Goal: Obtain resource: Obtain resource

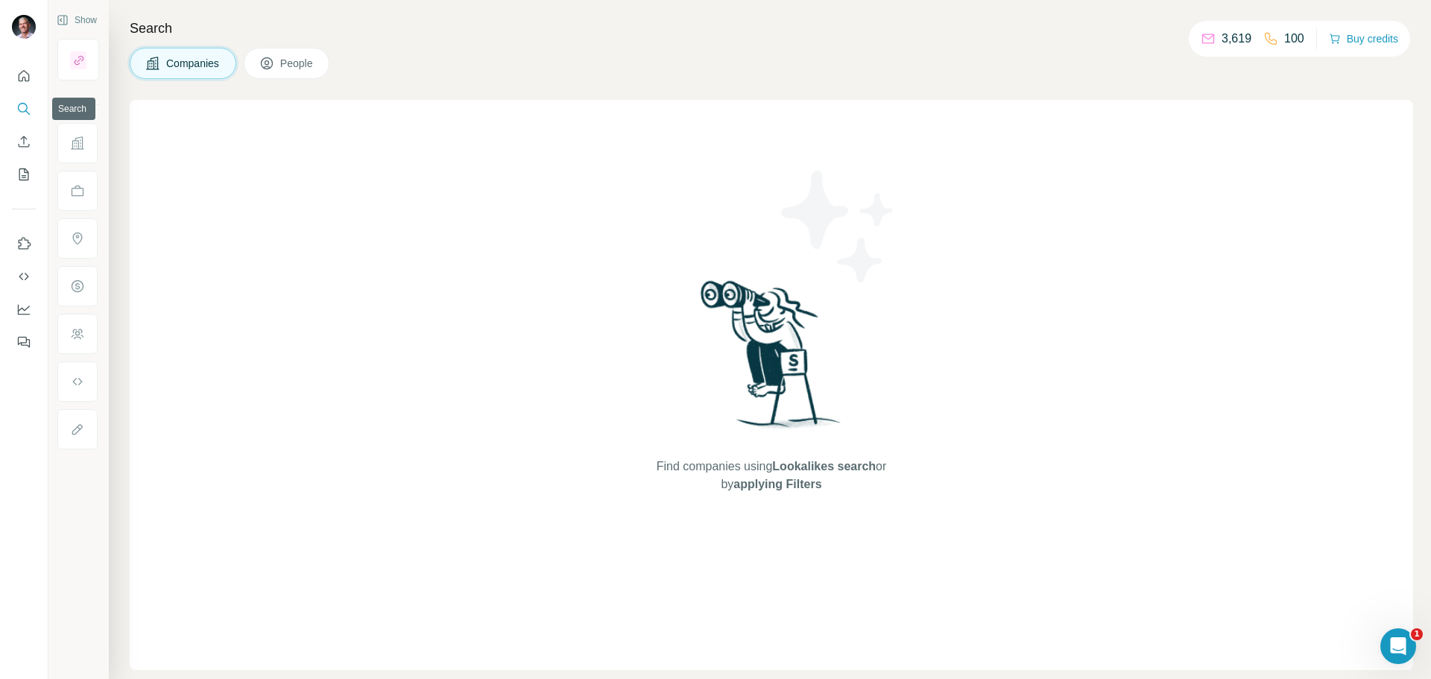
click at [19, 113] on icon "Search" at bounding box center [23, 108] width 15 height 15
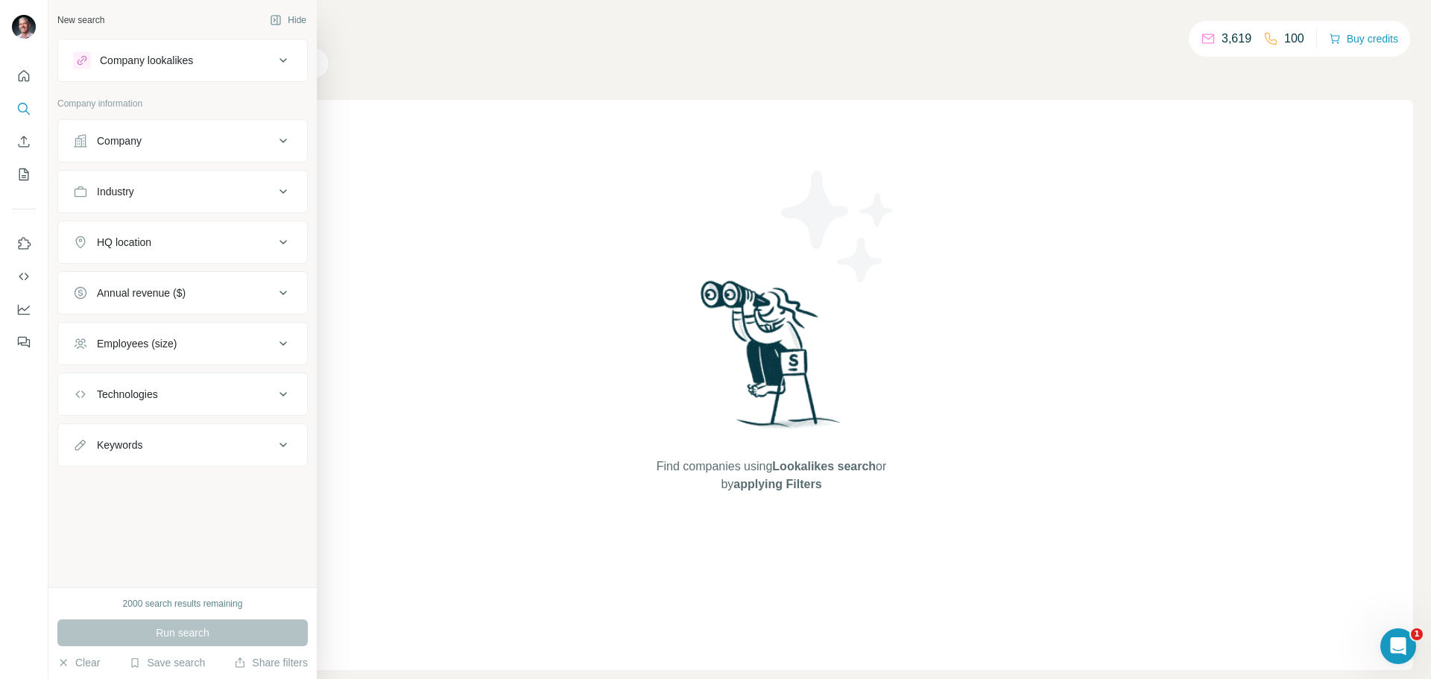
click at [111, 529] on div "New search Hide Company lookalikes Company information Company Industry HQ loca…" at bounding box center [182, 293] width 268 height 587
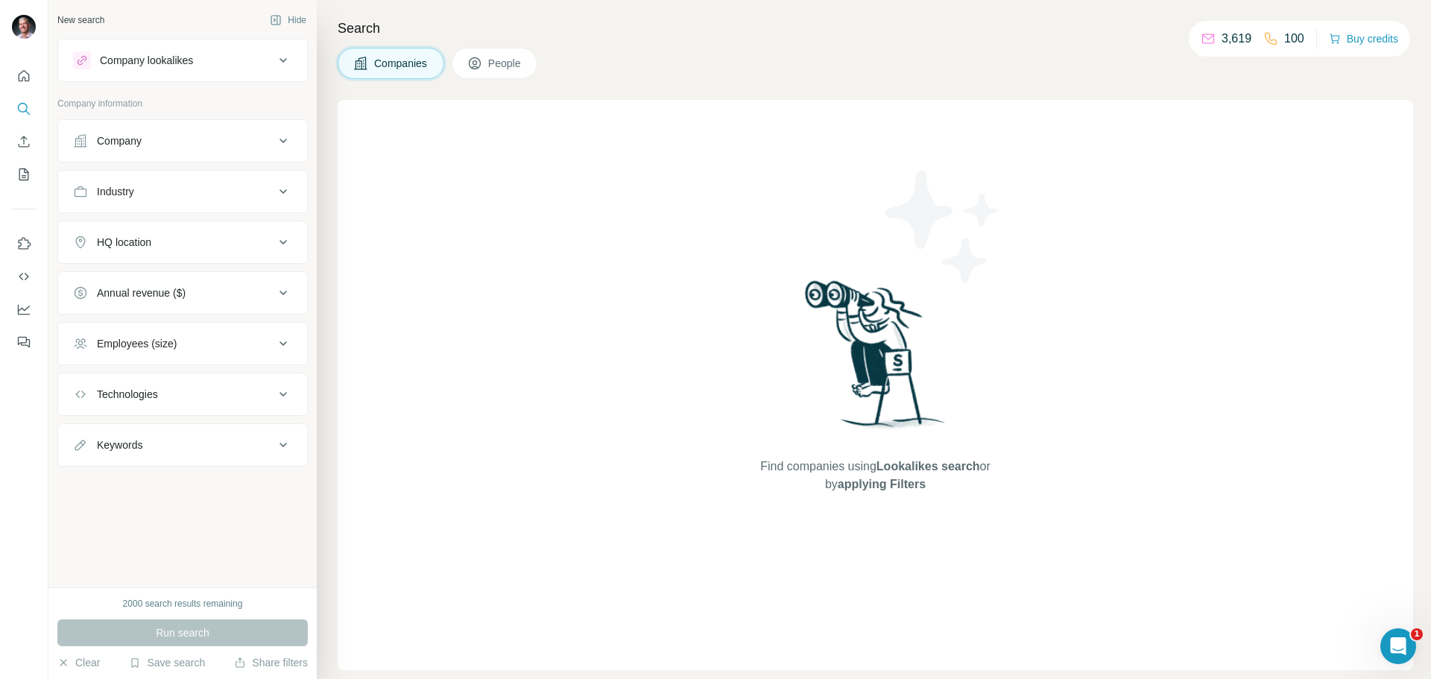
click at [399, 66] on span "Companies" at bounding box center [401, 63] width 54 height 15
click at [282, 139] on icon at bounding box center [283, 141] width 18 height 18
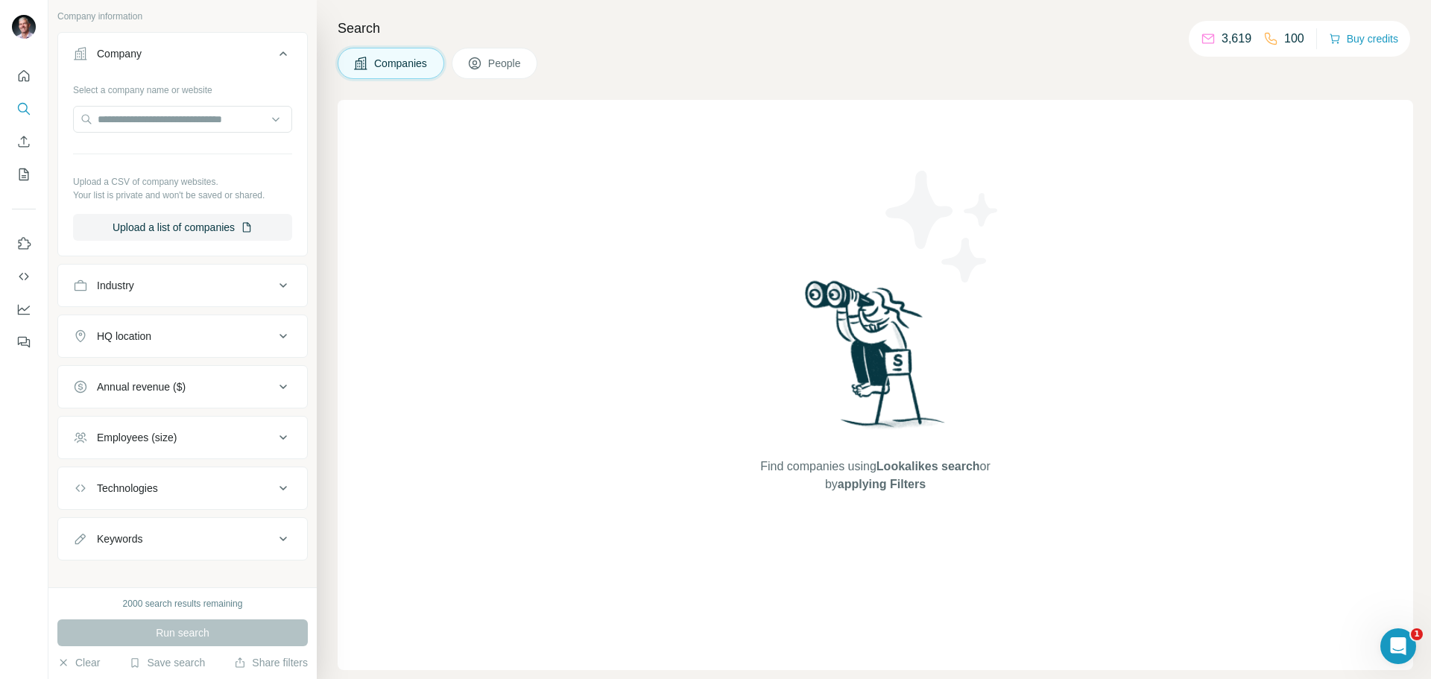
scroll to position [102, 0]
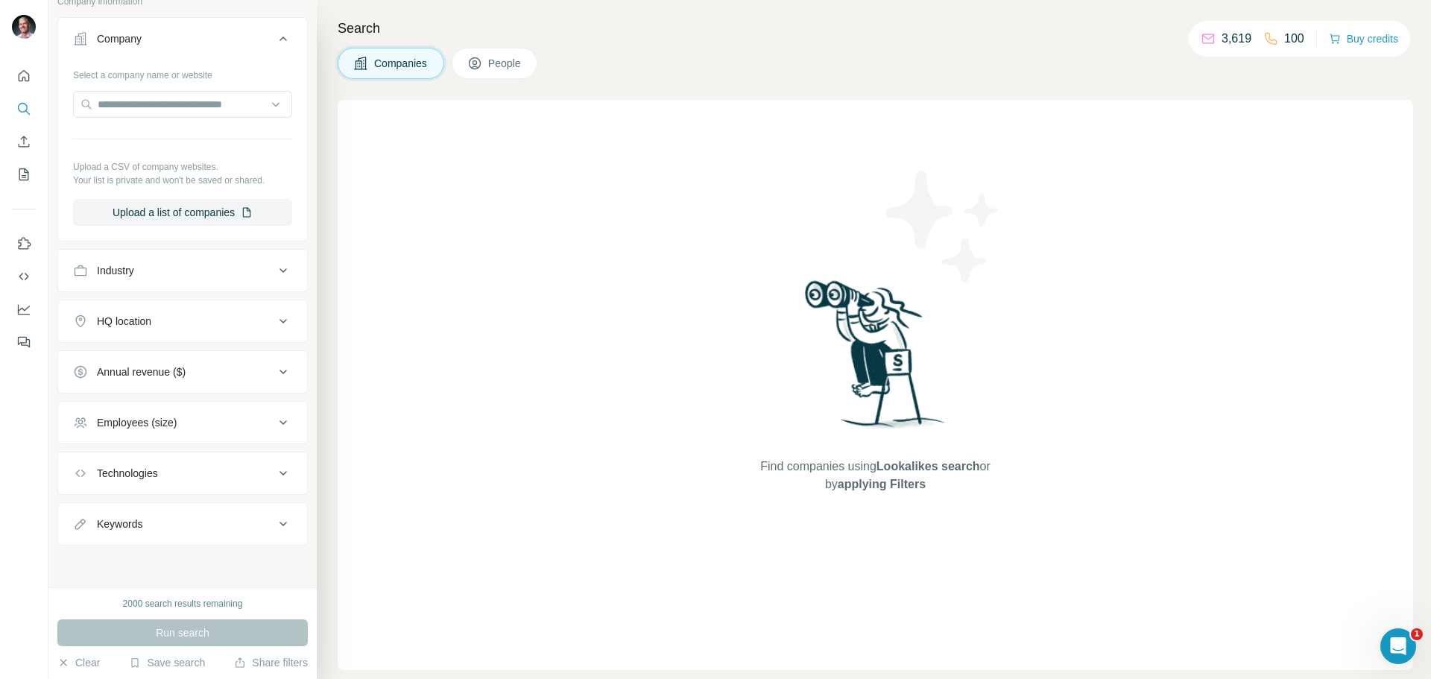
click at [274, 366] on icon at bounding box center [283, 372] width 18 height 18
click at [25, 176] on icon "My lists" at bounding box center [25, 173] width 7 height 10
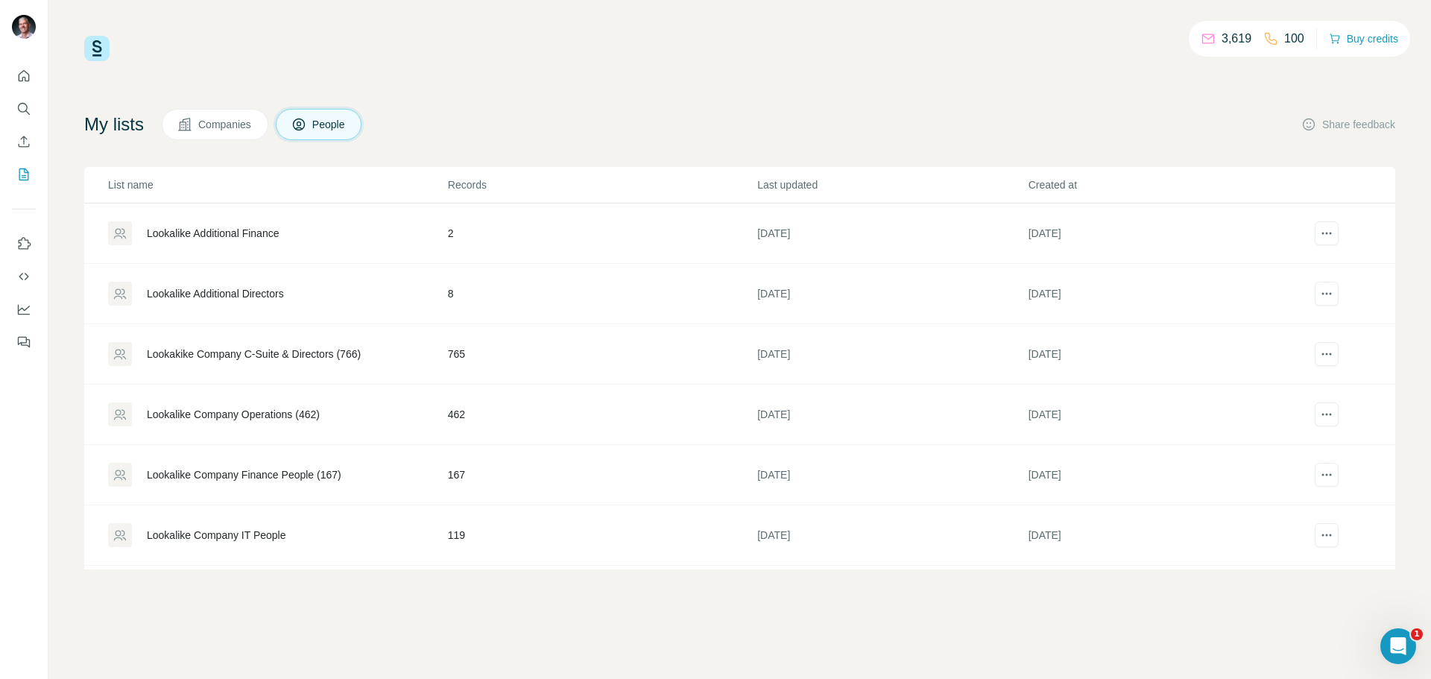
click at [221, 127] on span "Companies" at bounding box center [225, 124] width 54 height 15
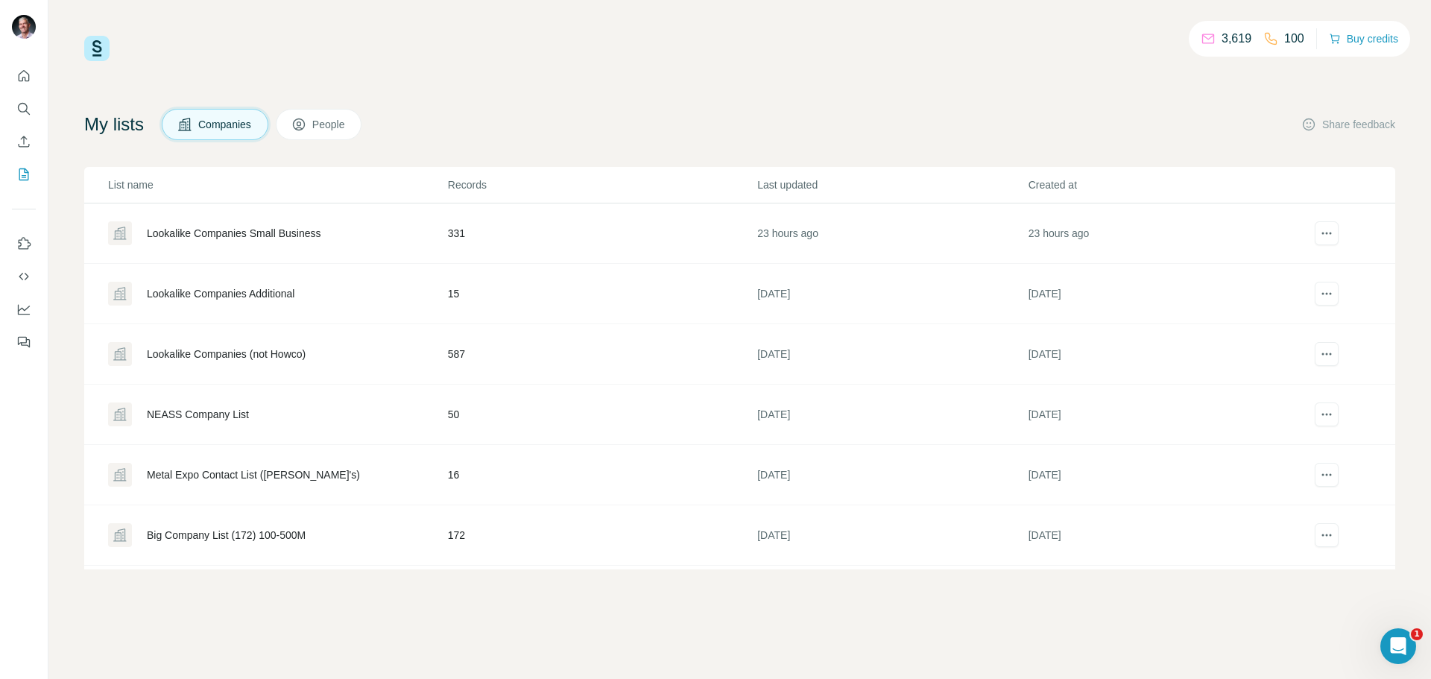
click at [189, 230] on div "Lookalike Companies Small Business" at bounding box center [234, 233] width 174 height 15
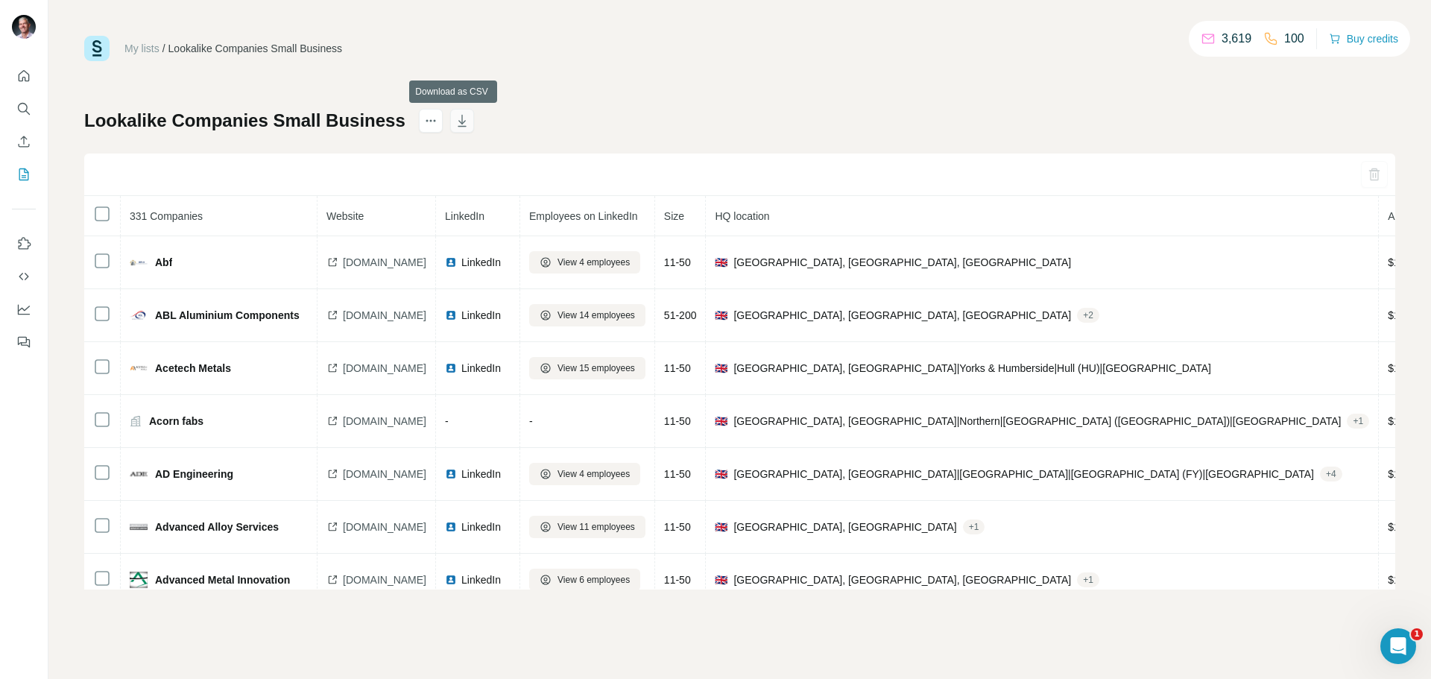
click at [455, 124] on icon "button" at bounding box center [462, 120] width 15 height 15
click at [595, 84] on div "My lists / Lookalike Companies Small Business 3,619 100 Buy credits Lookalike C…" at bounding box center [739, 313] width 1311 height 554
click at [25, 112] on icon "Search" at bounding box center [23, 108] width 15 height 15
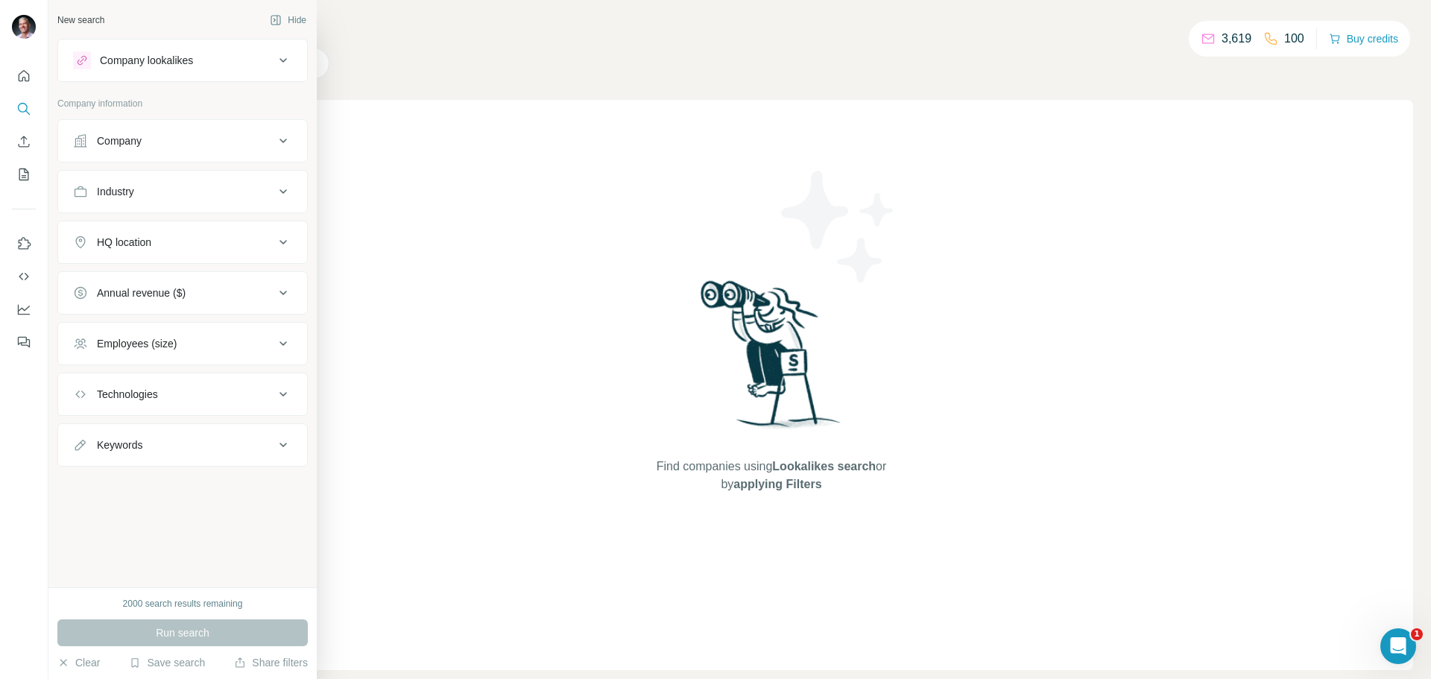
click at [279, 144] on icon at bounding box center [283, 141] width 18 height 18
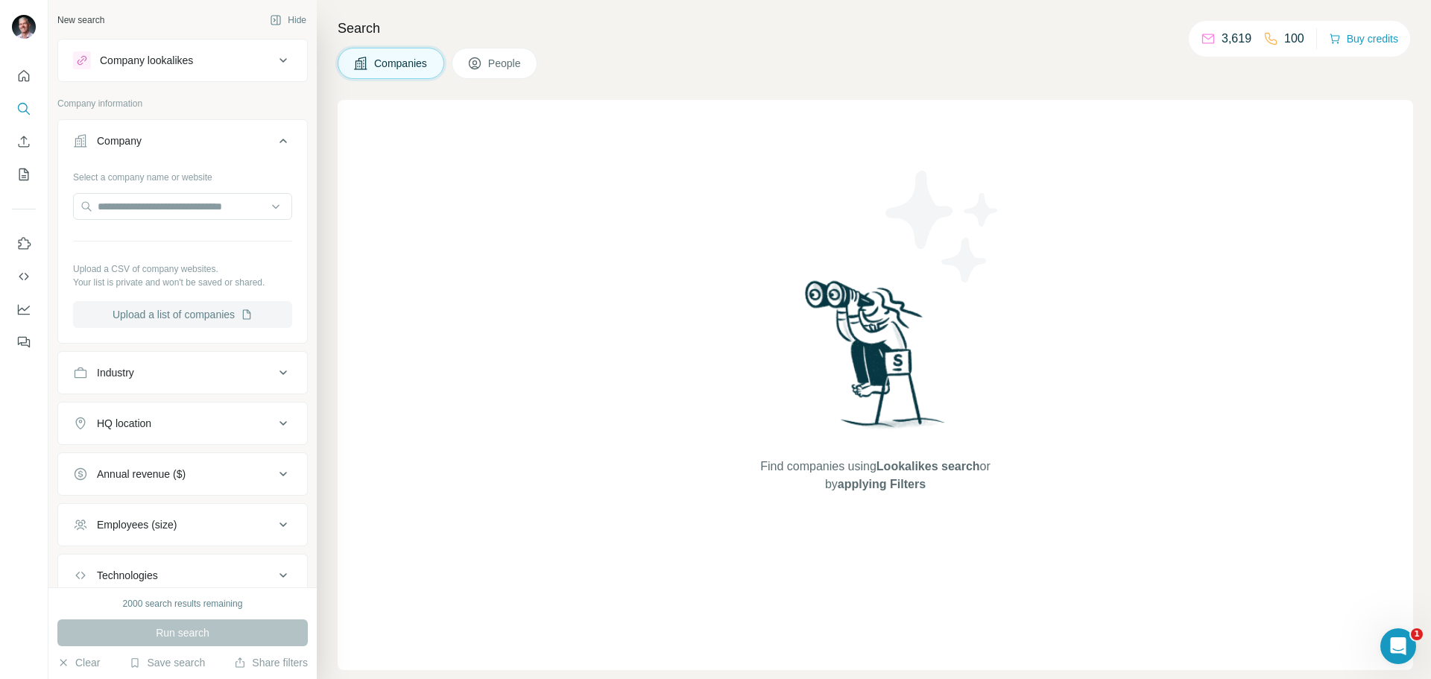
click at [195, 314] on button "Upload a list of companies" at bounding box center [182, 314] width 219 height 27
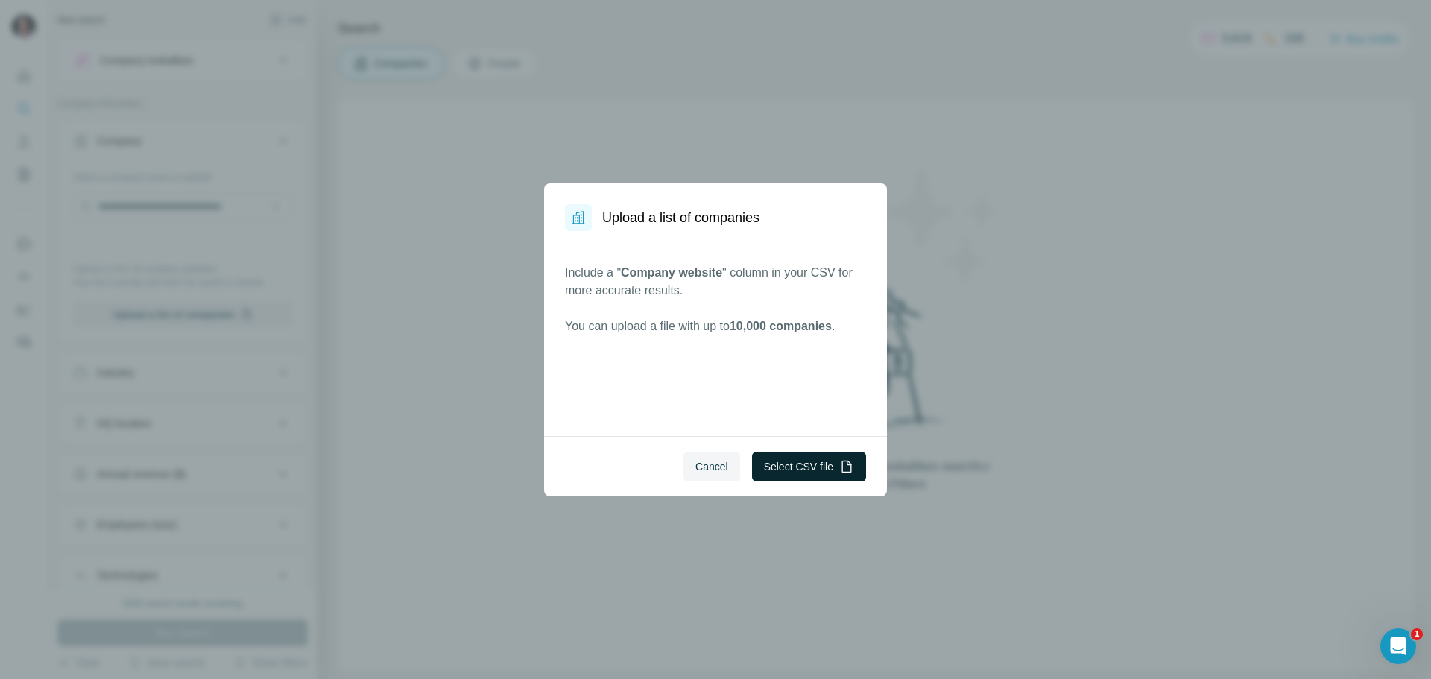
click at [789, 473] on button "Select CSV file" at bounding box center [809, 467] width 114 height 30
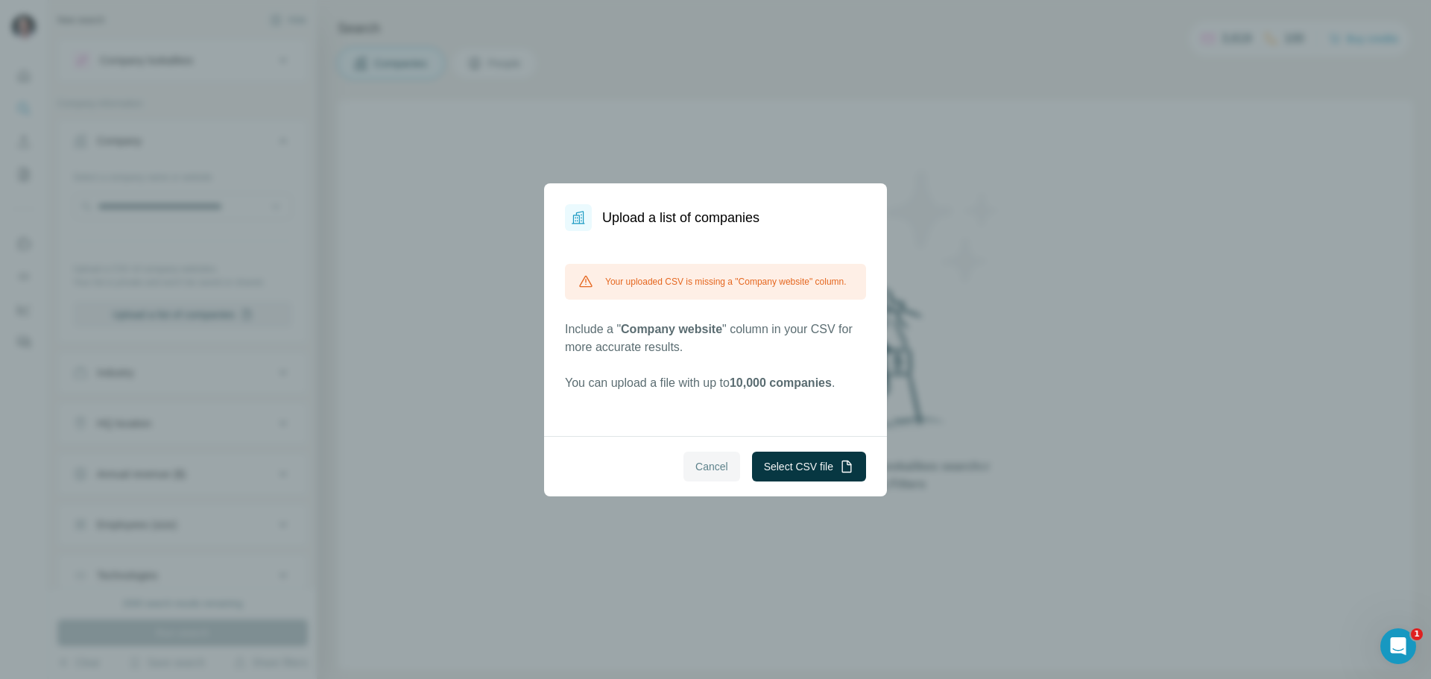
click at [720, 471] on span "Cancel" at bounding box center [711, 466] width 33 height 15
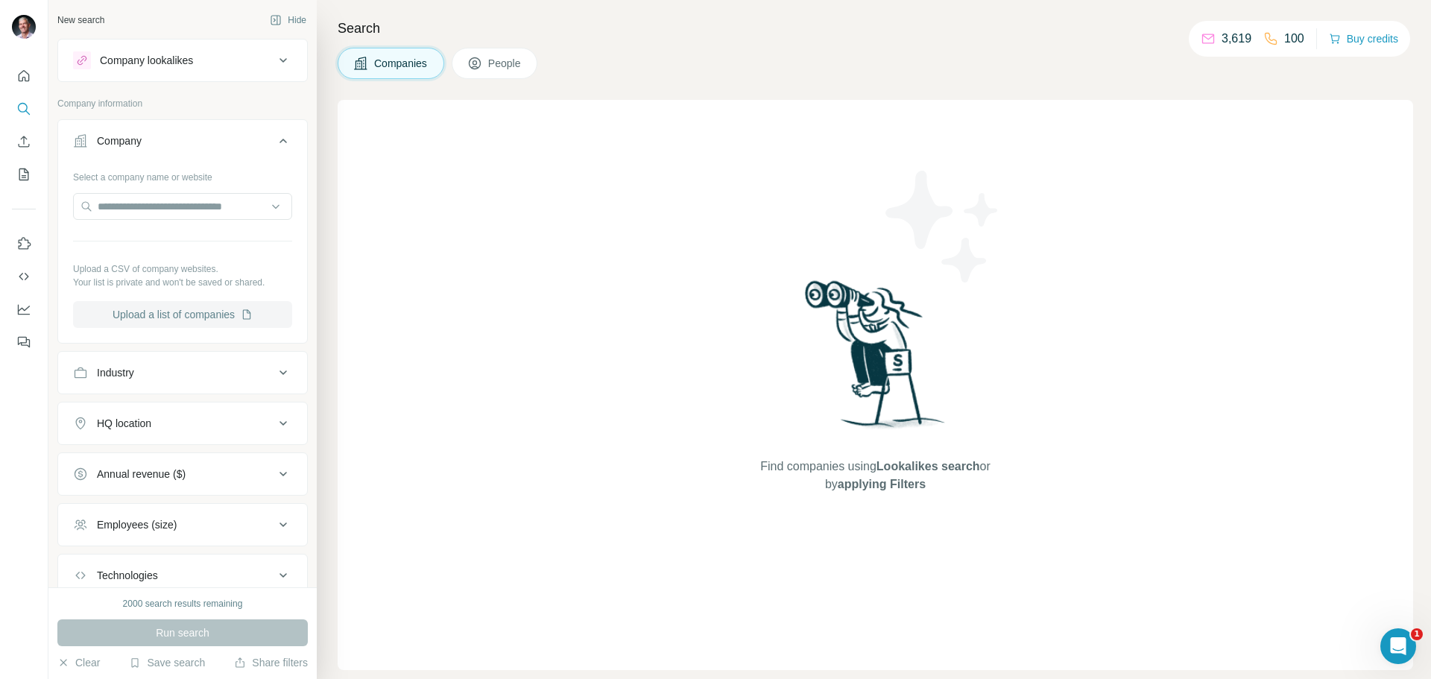
click at [169, 316] on button "Upload a list of companies" at bounding box center [182, 314] width 219 height 27
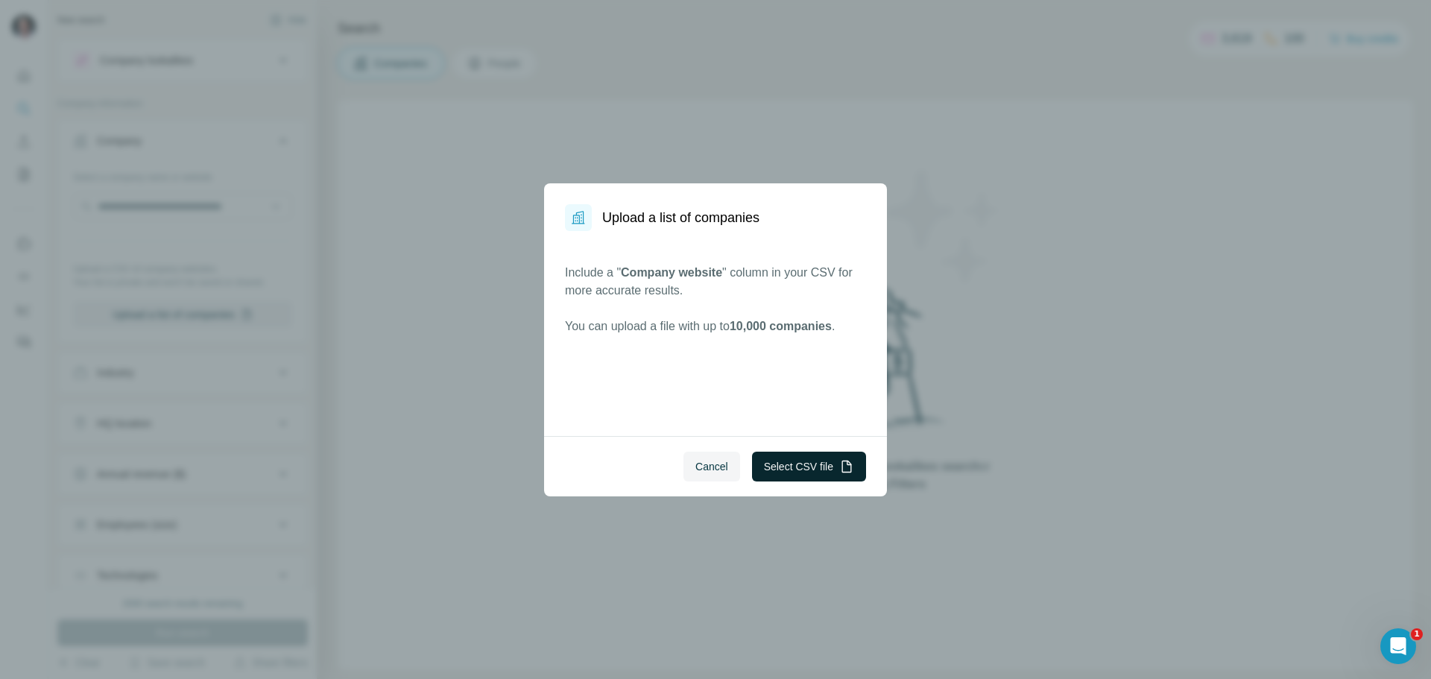
click at [801, 463] on button "Select CSV file" at bounding box center [809, 467] width 114 height 30
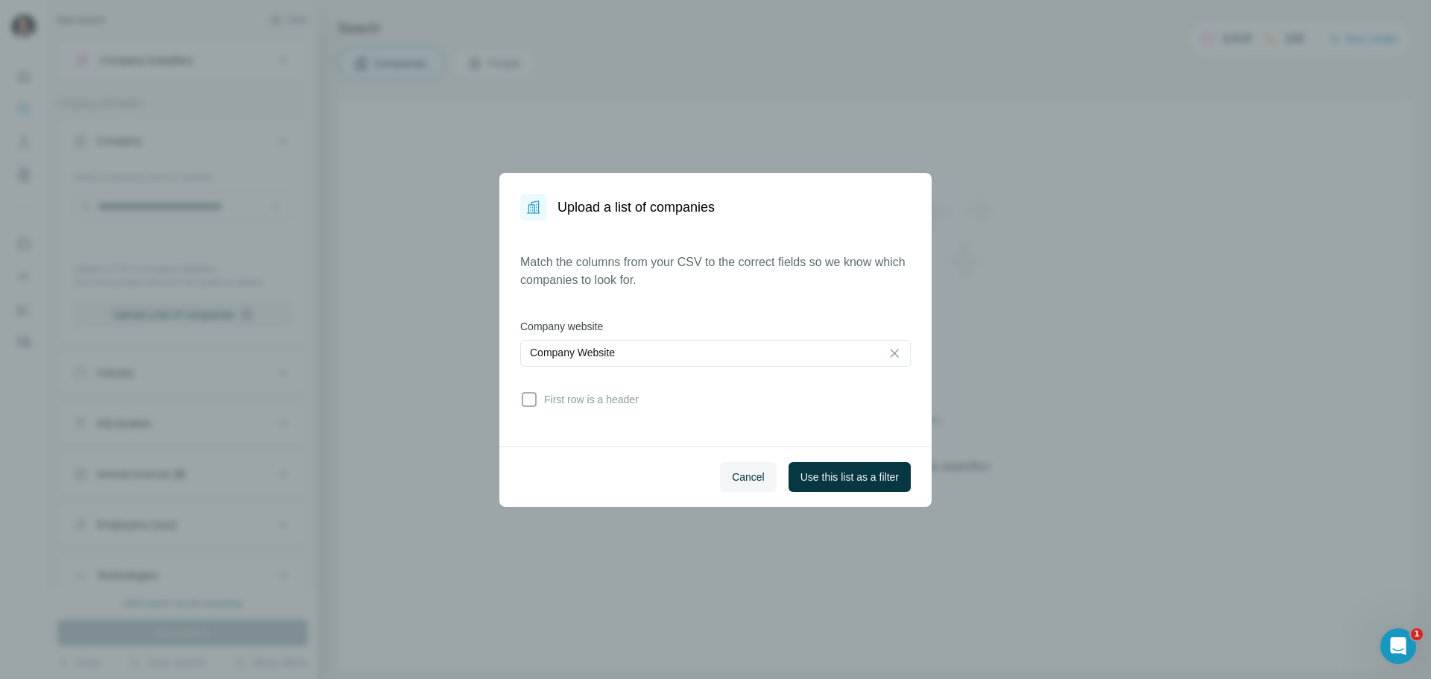
drag, startPoint x: 526, startPoint y: 400, endPoint x: 557, endPoint y: 408, distance: 32.4
click at [530, 401] on icon at bounding box center [529, 399] width 18 height 18
click at [845, 473] on span "Use this list as a filter" at bounding box center [849, 476] width 98 height 15
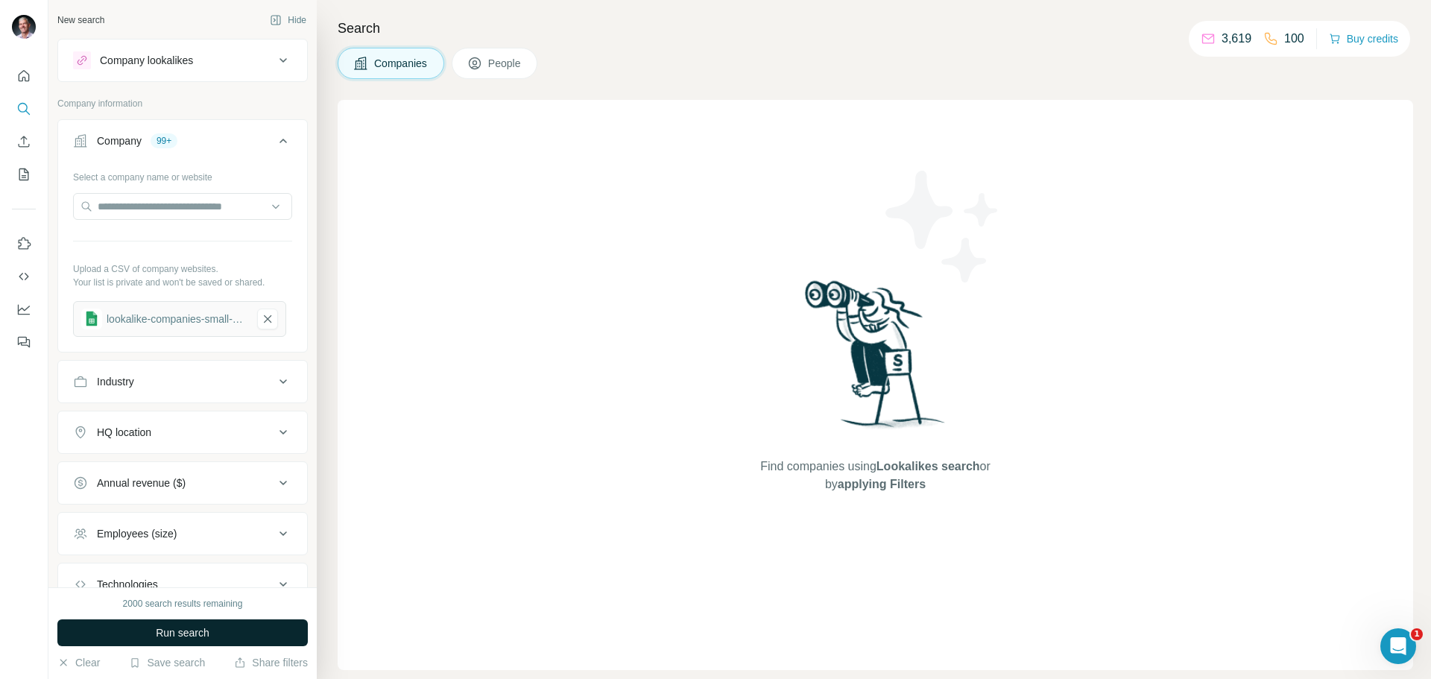
click at [157, 635] on span "Run search" at bounding box center [183, 632] width 54 height 15
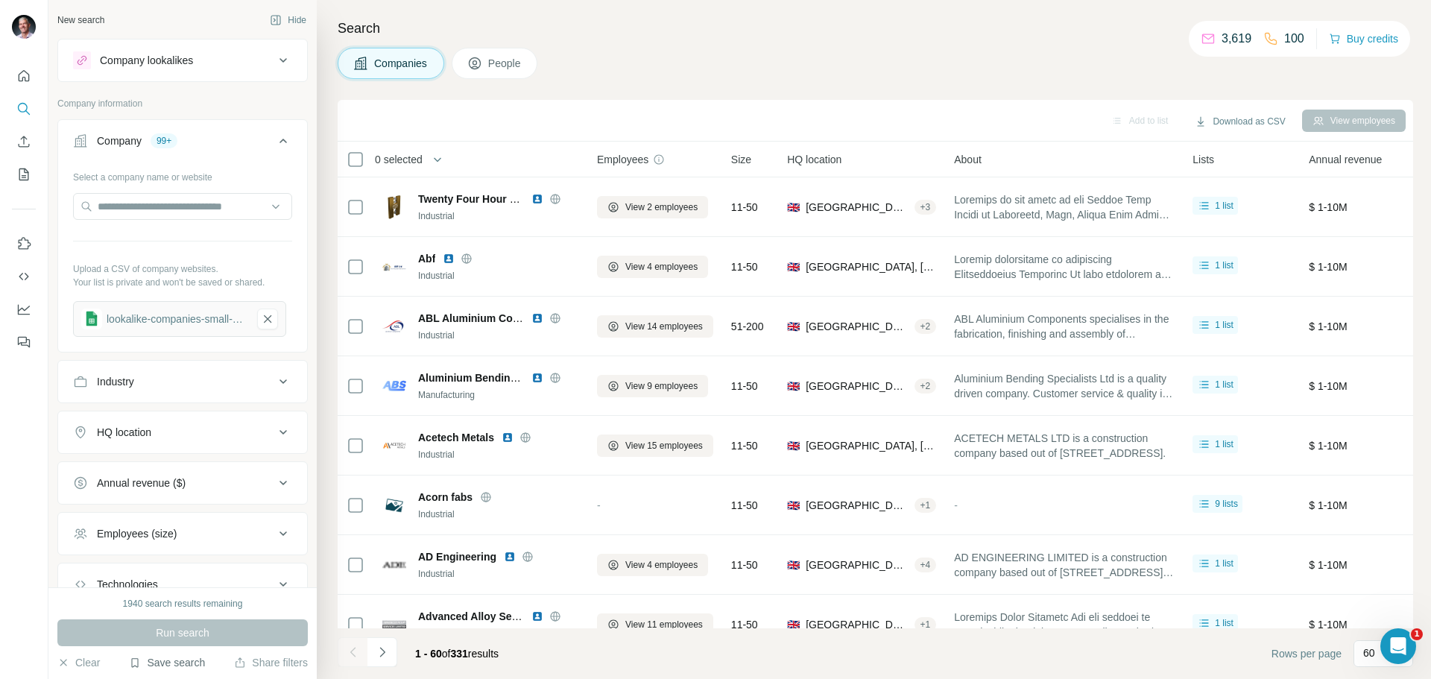
click at [186, 665] on button "Save search" at bounding box center [167, 662] width 76 height 15
click at [188, 609] on div "Save search" at bounding box center [208, 607] width 157 height 30
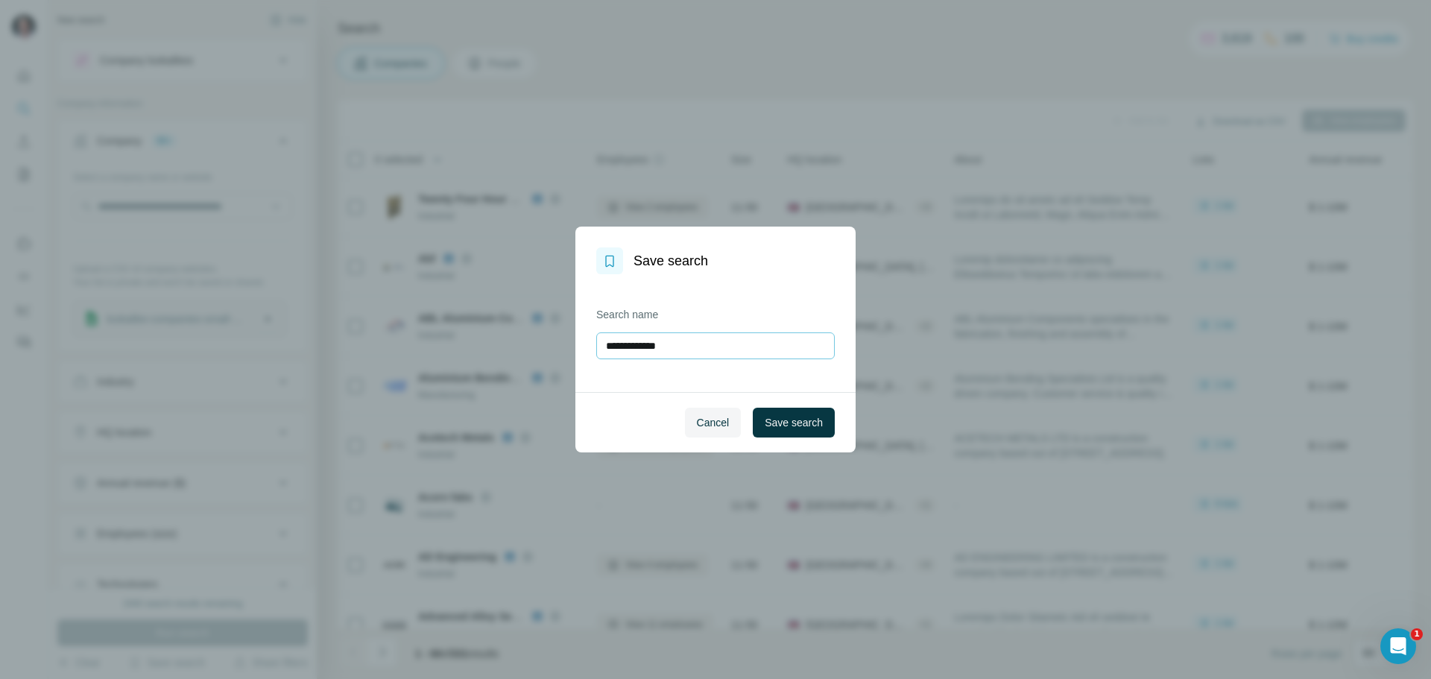
drag, startPoint x: 686, startPoint y: 344, endPoint x: 596, endPoint y: 345, distance: 89.4
click at [596, 345] on input "**********" at bounding box center [715, 345] width 238 height 27
type input "**********"
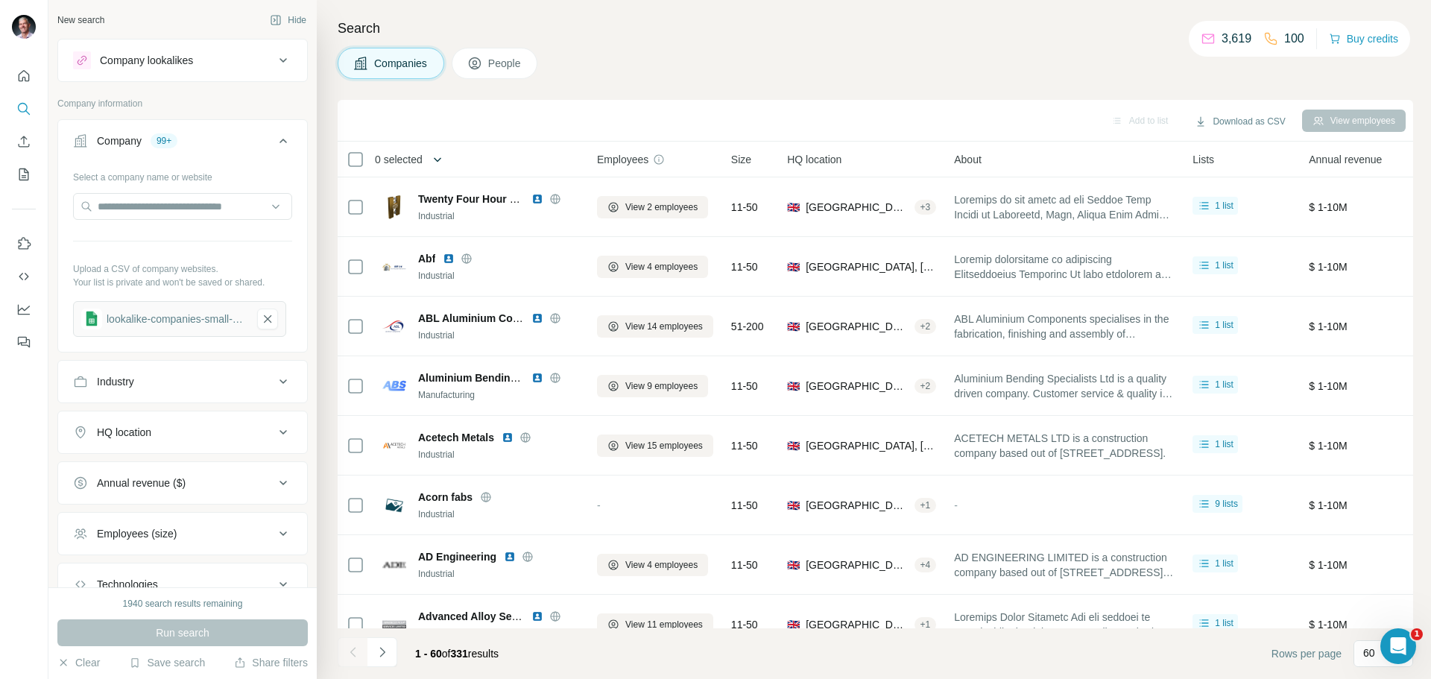
click at [440, 159] on icon "button" at bounding box center [437, 159] width 7 height 4
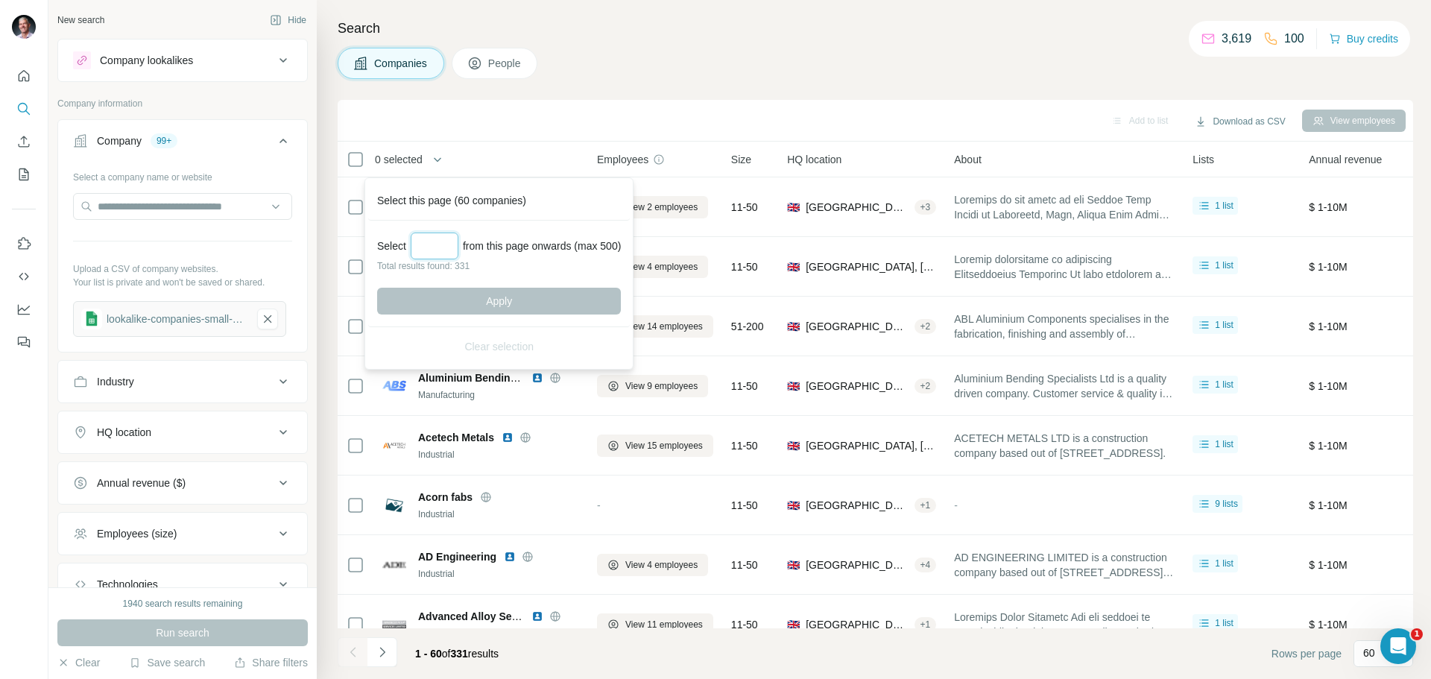
click at [444, 248] on input "Select a number (up to 500)" at bounding box center [435, 245] width 48 height 27
type input "***"
click at [495, 308] on button "Apply" at bounding box center [499, 301] width 244 height 27
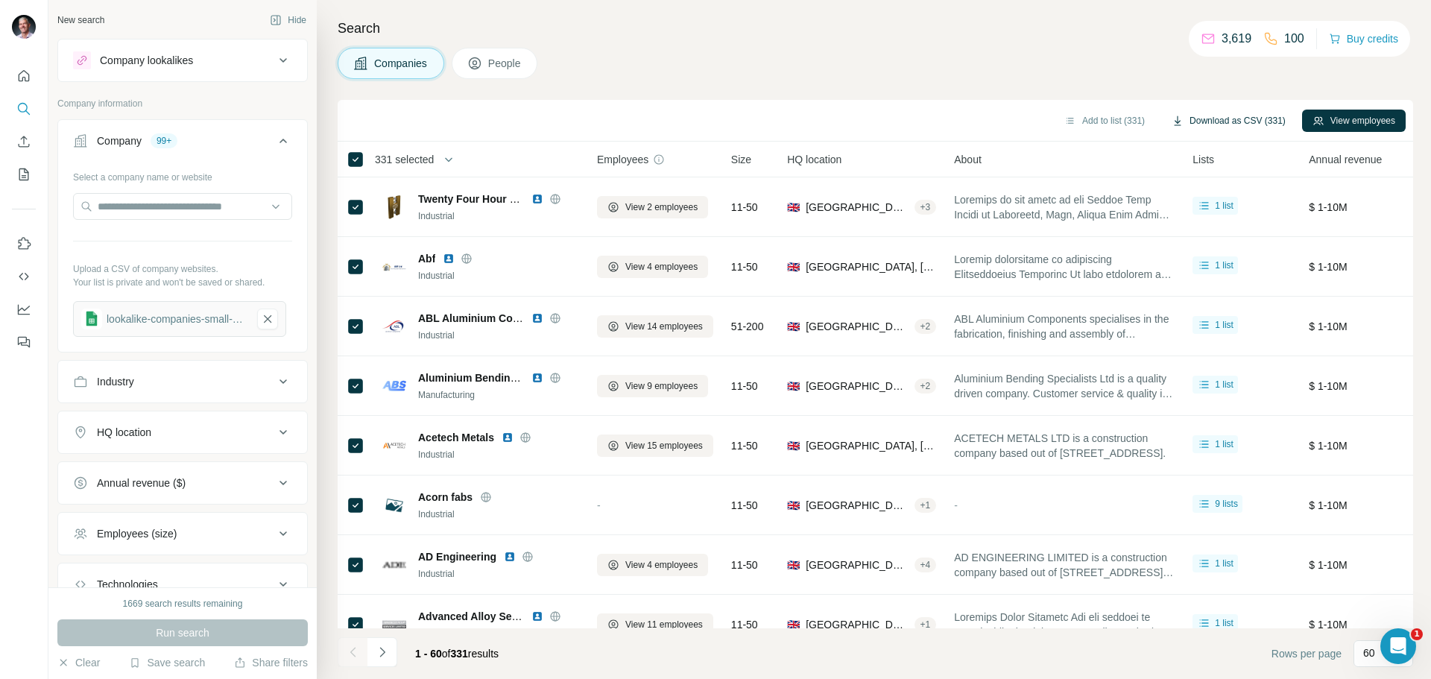
click at [1244, 121] on button "Download as CSV (331)" at bounding box center [1228, 121] width 135 height 22
